Goal: Task Accomplishment & Management: Use online tool/utility

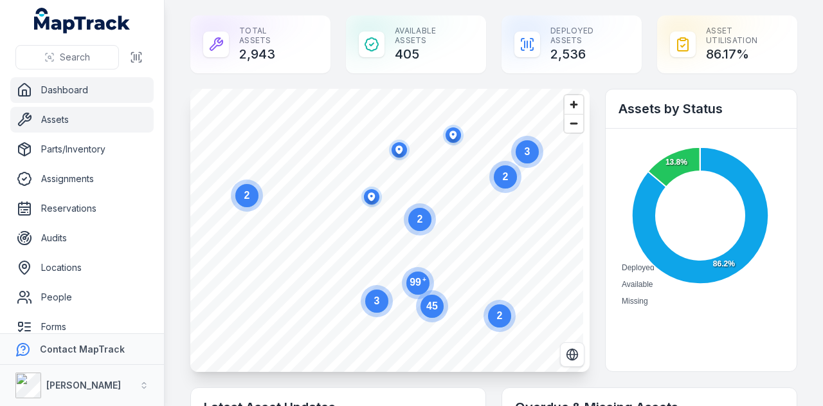
click at [95, 116] on link "Assets" at bounding box center [81, 120] width 143 height 26
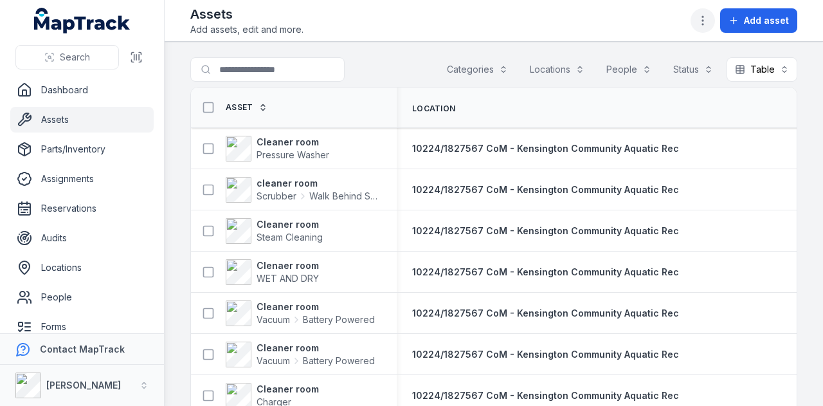
click at [706, 17] on icon "button" at bounding box center [702, 20] width 13 height 13
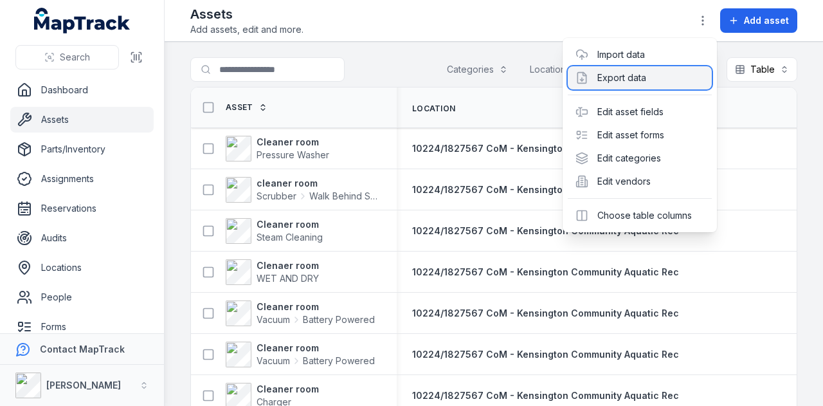
click at [656, 67] on div "Export data" at bounding box center [640, 77] width 144 height 23
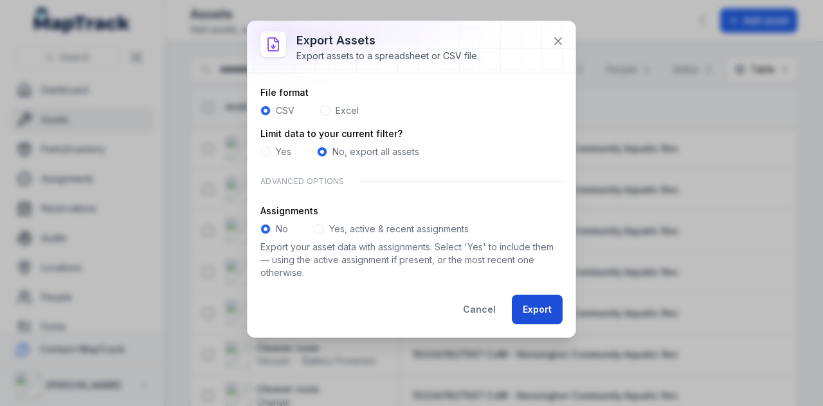
click at [546, 306] on button "Export" at bounding box center [537, 309] width 51 height 30
click at [539, 303] on button "Export" at bounding box center [537, 309] width 51 height 30
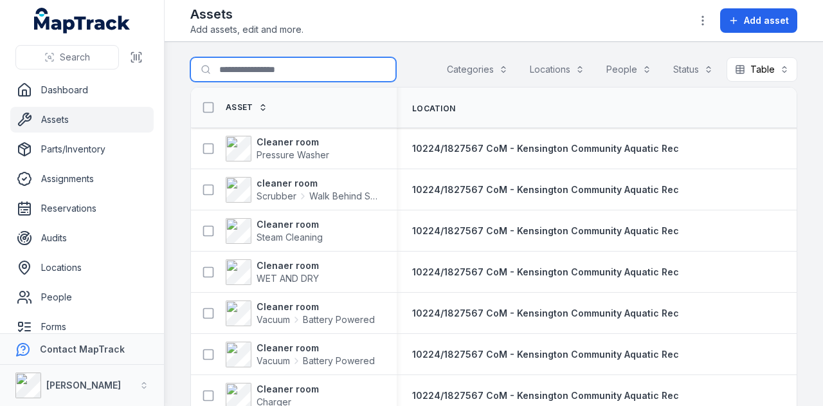
click at [268, 68] on input "Search for assets" at bounding box center [293, 69] width 206 height 24
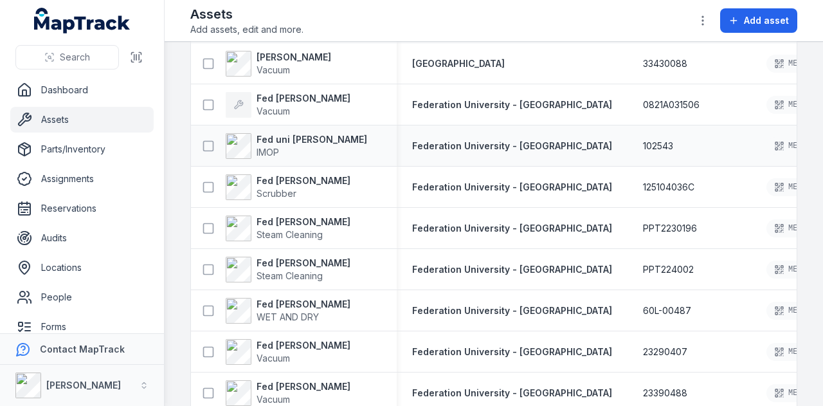
scroll to position [1028, 0]
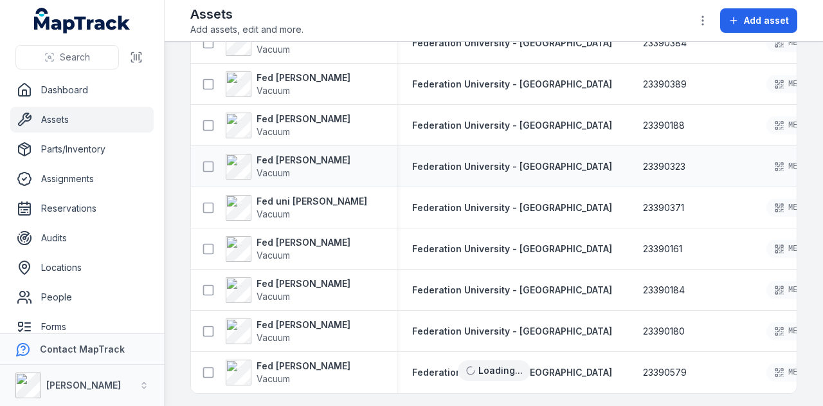
scroll to position [1552, 0]
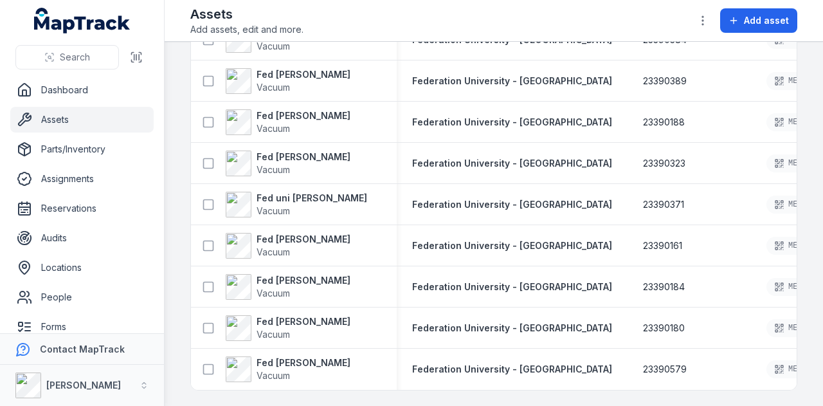
type input "****"
